Goal: Task Accomplishment & Management: Complete application form

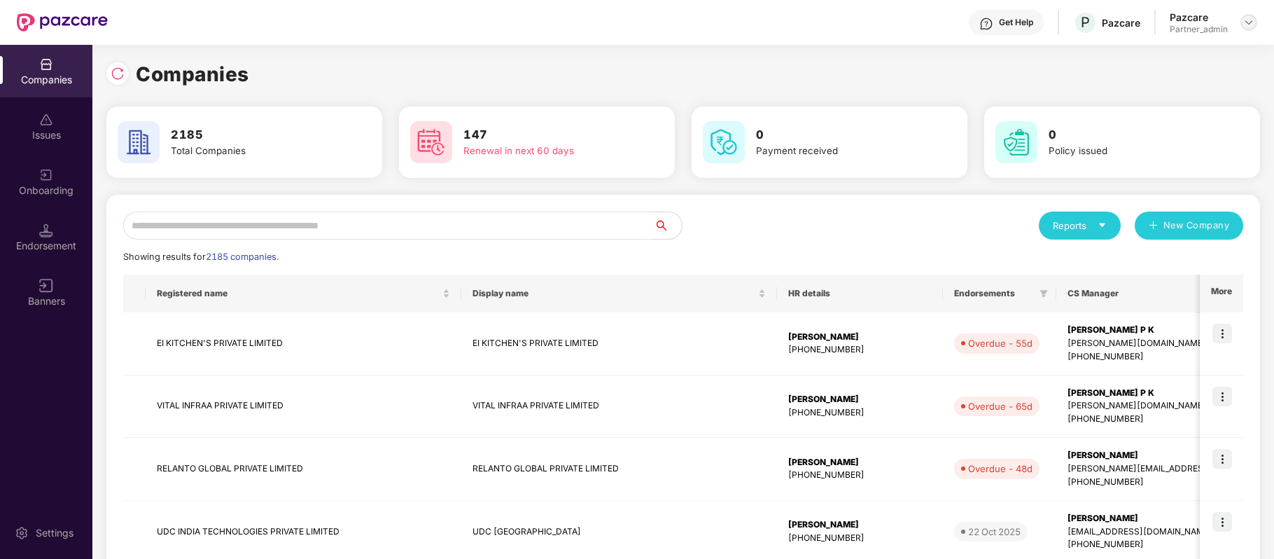
click at [1241, 17] on div at bounding box center [1248, 22] width 17 height 17
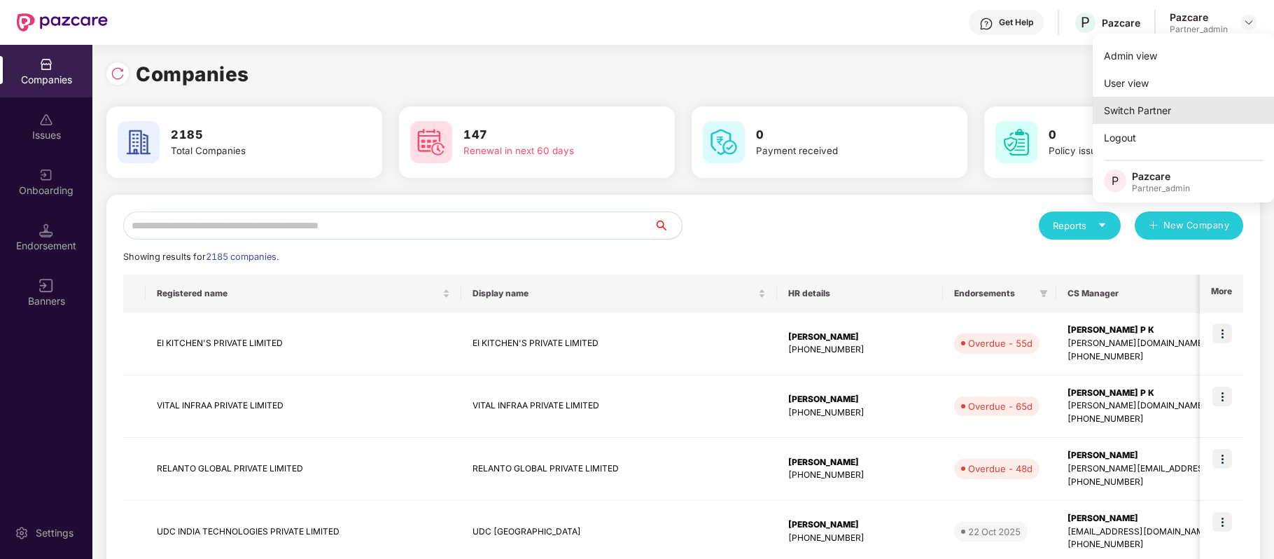
click at [1190, 113] on div "Switch Partner" at bounding box center [1184, 110] width 182 height 27
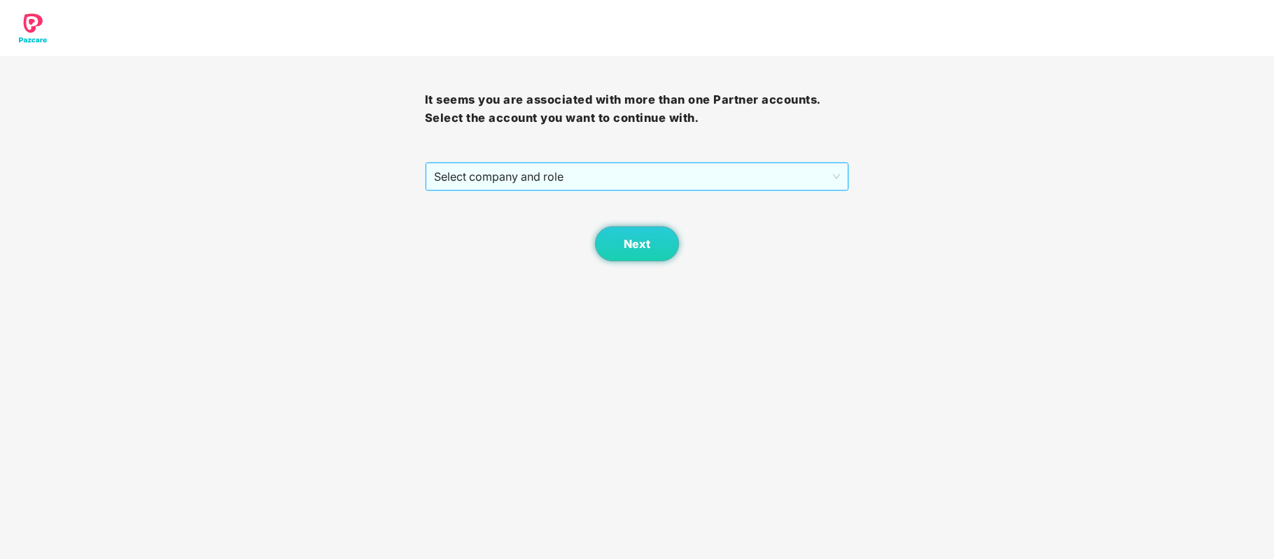
click at [729, 180] on span "Select company and role" at bounding box center [637, 176] width 407 height 27
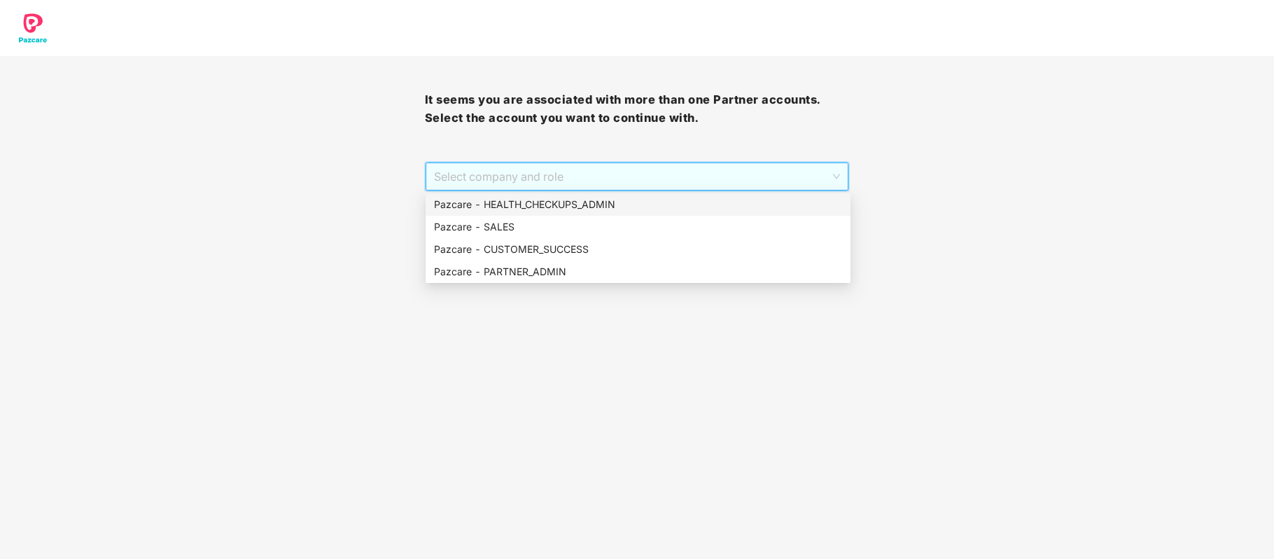
click at [612, 203] on div "Pazcare - HEALTH_CHECKUPS_ADMIN" at bounding box center [638, 204] width 408 height 15
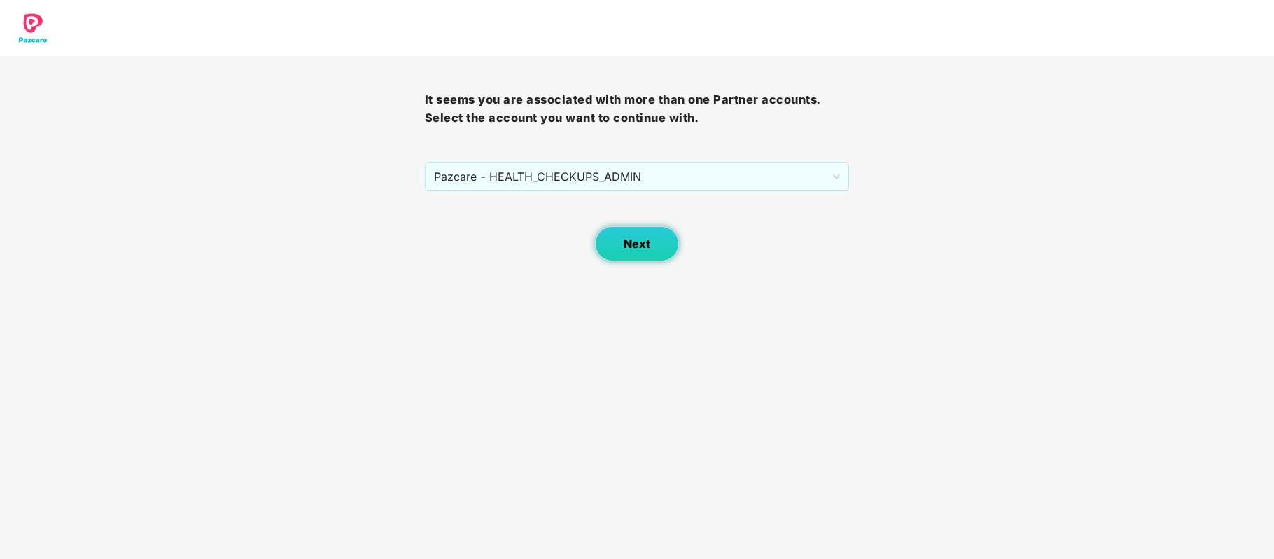
click at [653, 242] on button "Next" at bounding box center [637, 243] width 84 height 35
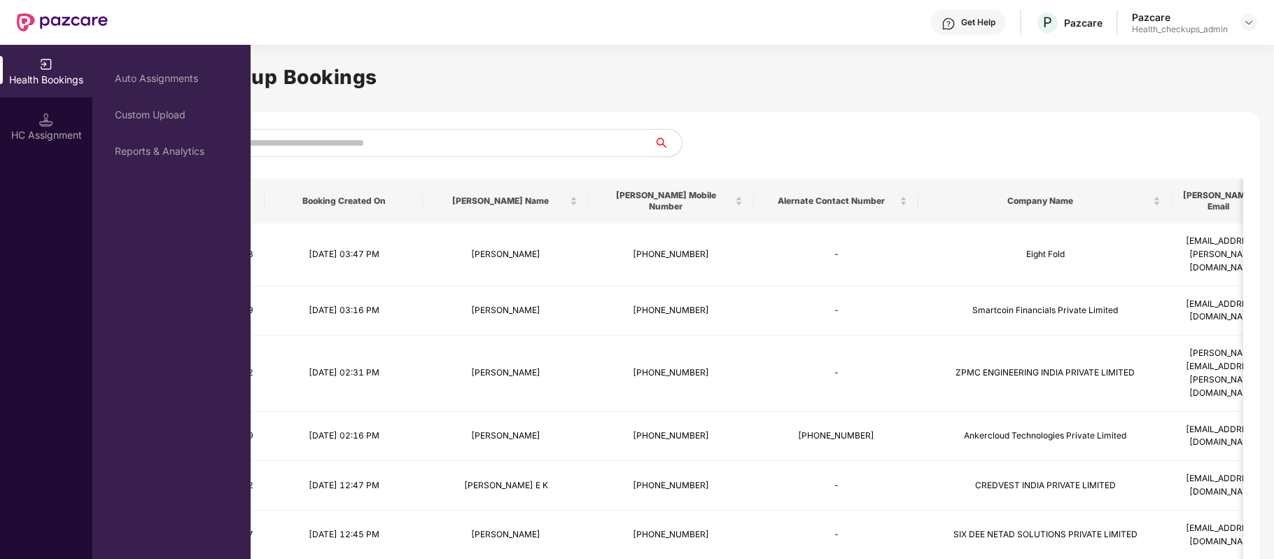
click at [21, 132] on div "HC Assignment" at bounding box center [46, 135] width 92 height 14
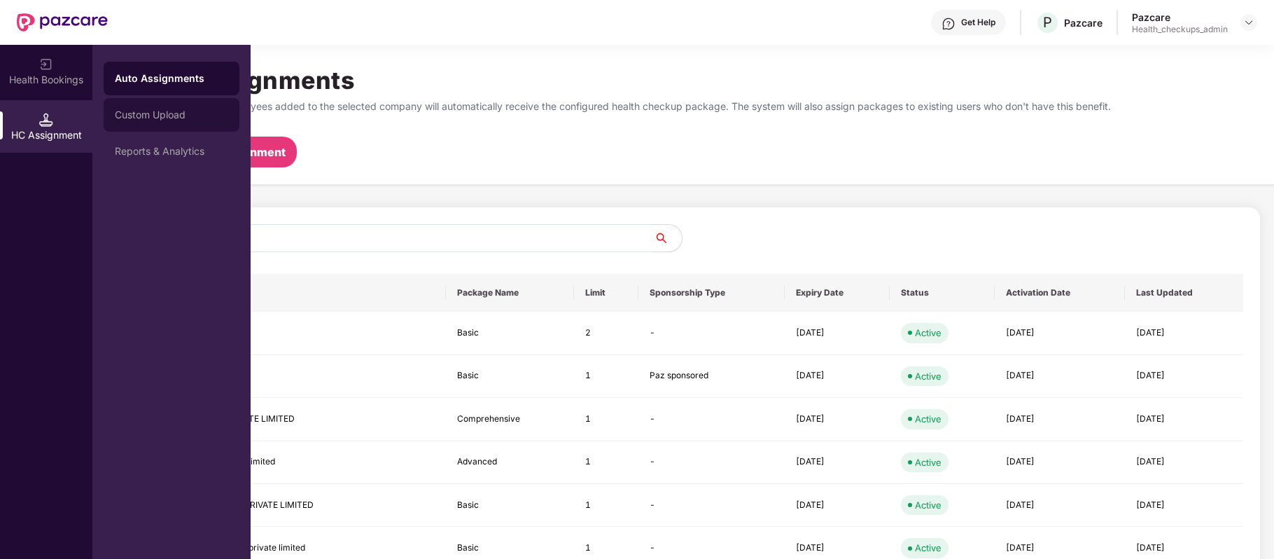
click at [161, 115] on div "Custom Upload" at bounding box center [171, 114] width 113 height 11
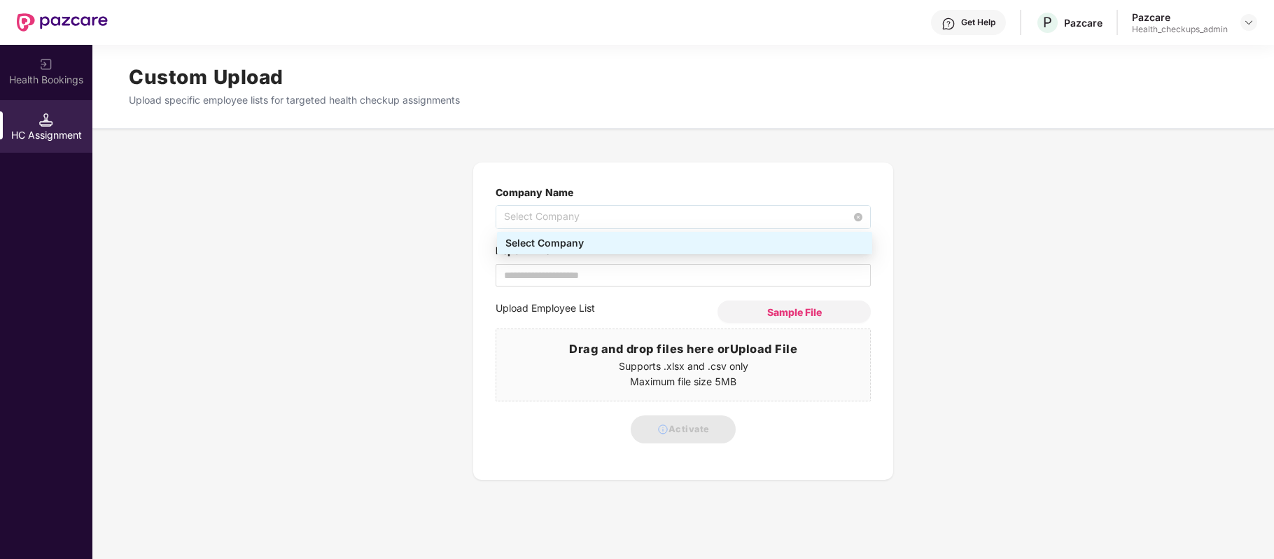
click at [532, 211] on span "Select Company" at bounding box center [683, 217] width 358 height 22
type input "******"
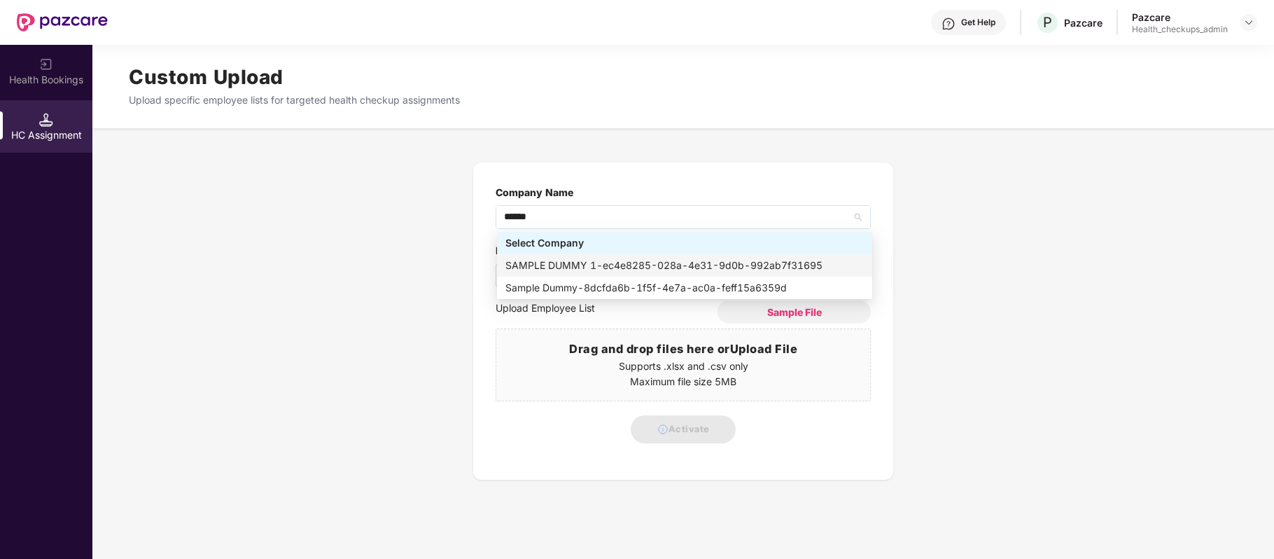
click at [568, 262] on div "SAMPLE DUMMY 1 - ec4e8285-028a-4e31-9d0b-992ab7f31695" at bounding box center [684, 265] width 358 height 15
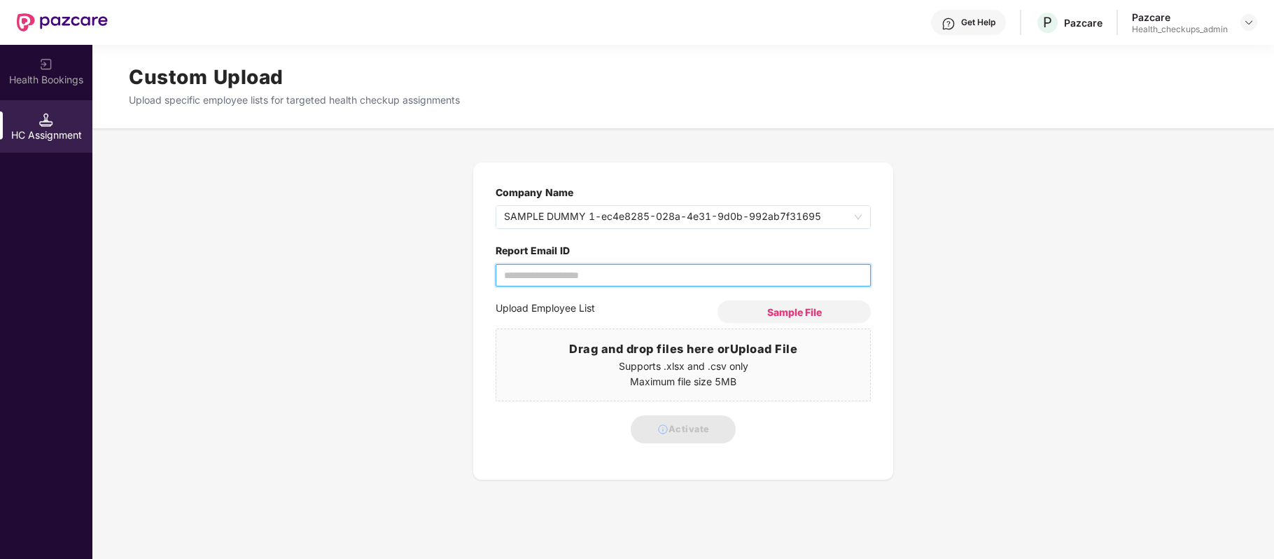
click at [594, 264] on input "Report Email ID" at bounding box center [683, 275] width 375 height 22
type input "**********"
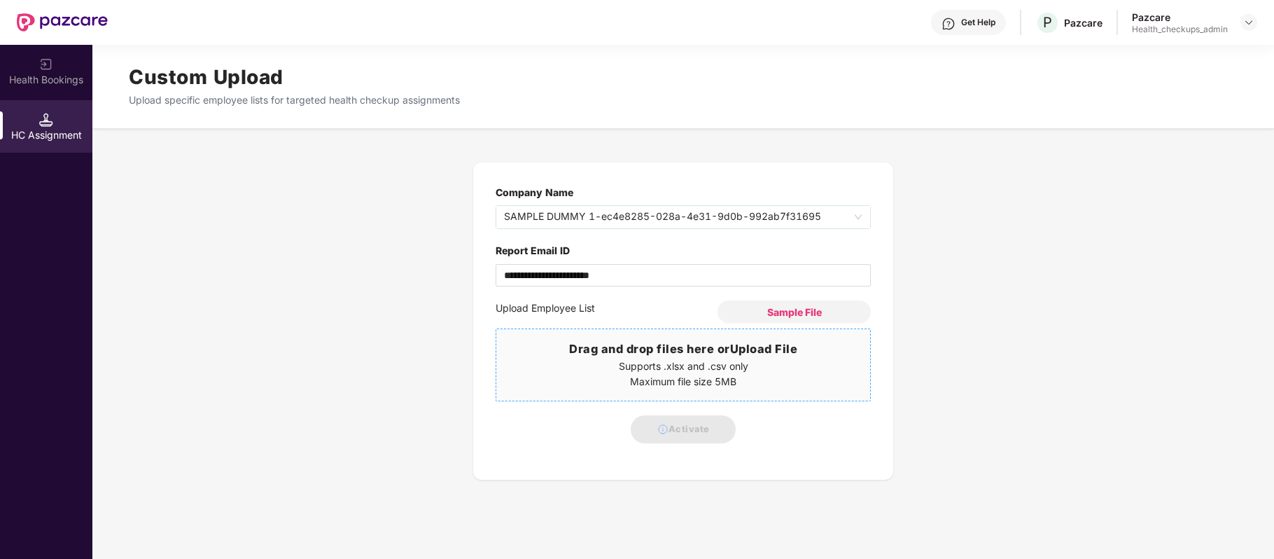
click at [624, 389] on p "Maximum file size 5MB" at bounding box center [683, 381] width 374 height 15
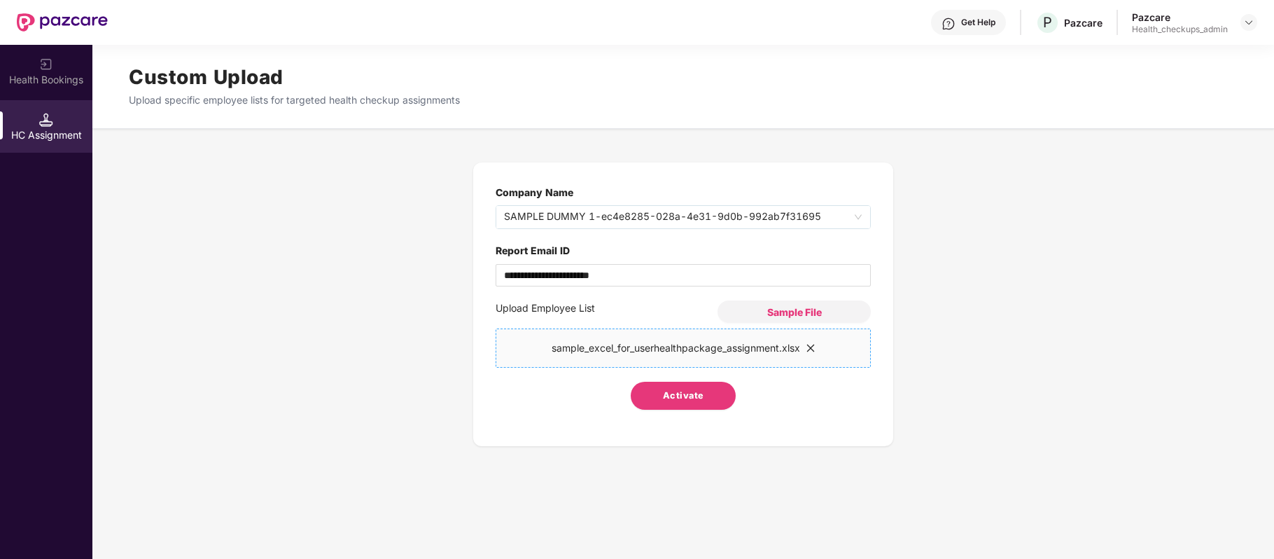
click at [670, 390] on span "Activate" at bounding box center [683, 396] width 41 height 14
